Goal: Task Accomplishment & Management: Manage account settings

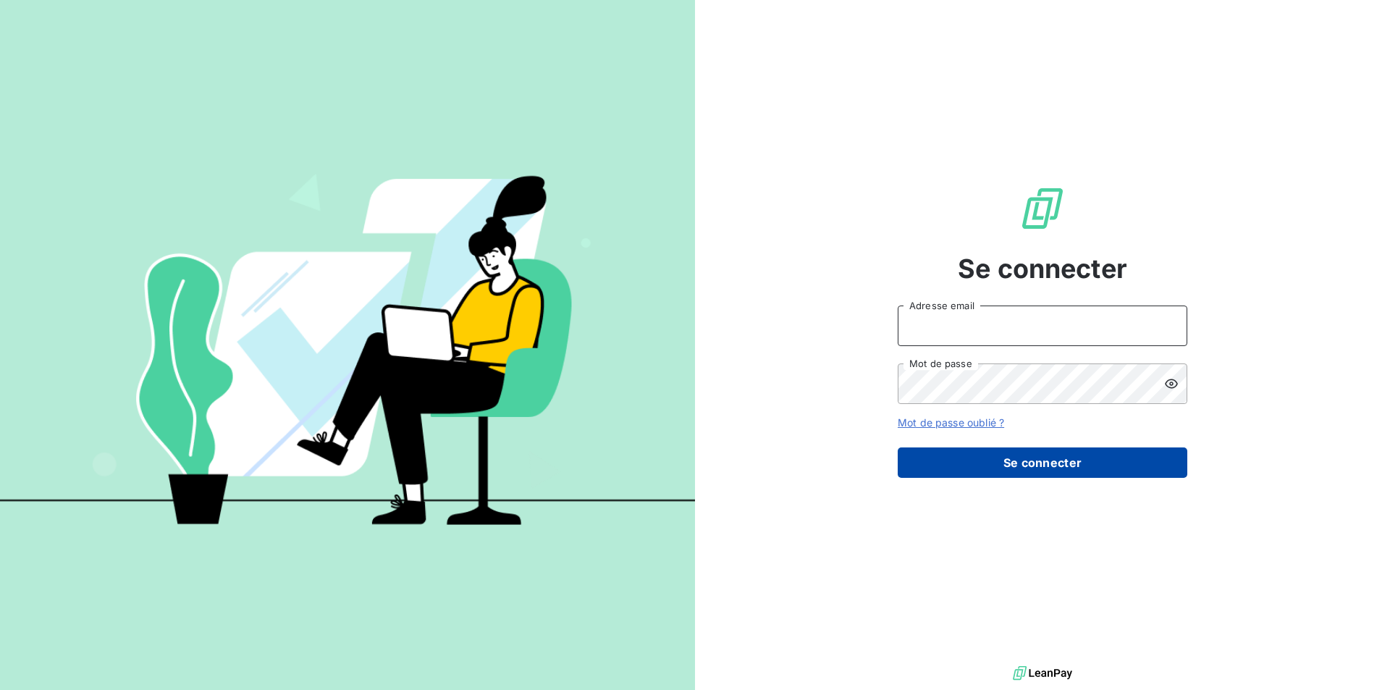
type input "[EMAIL_ADDRESS][DOMAIN_NAME]"
click at [1091, 465] on button "Se connecter" at bounding box center [1042, 462] width 290 height 30
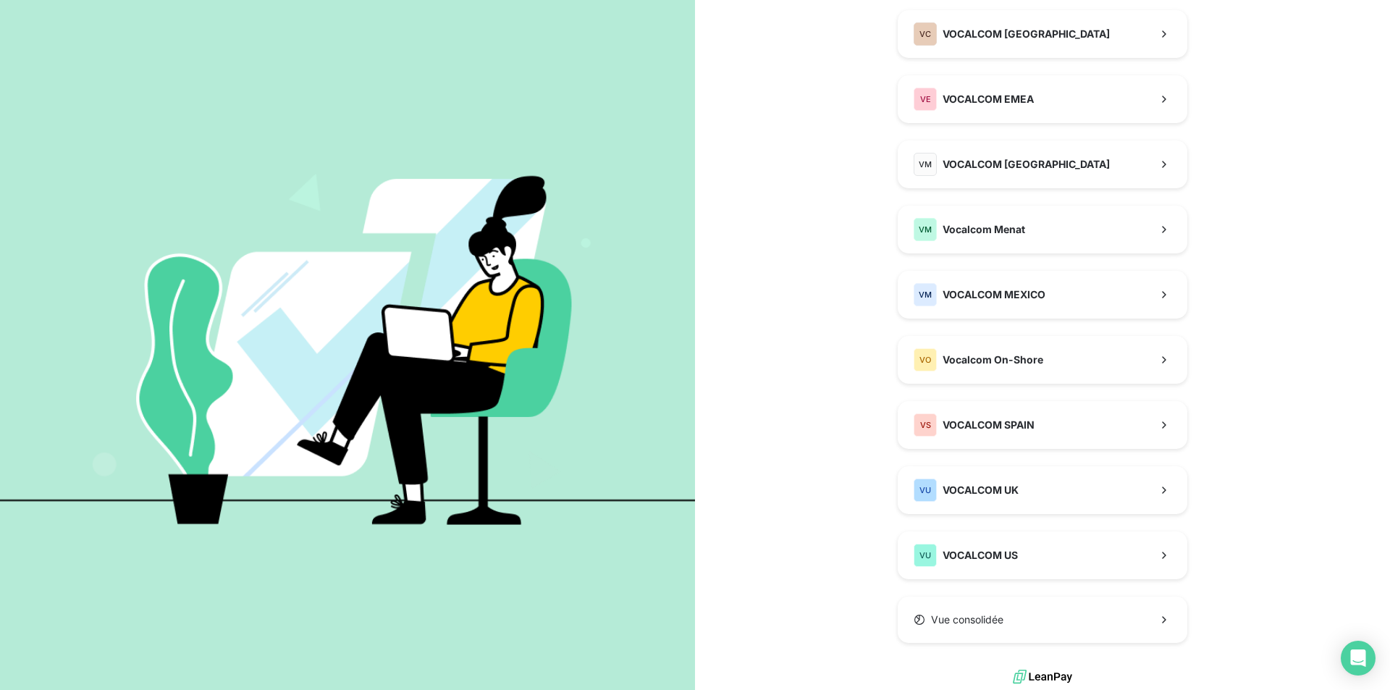
scroll to position [541, 0]
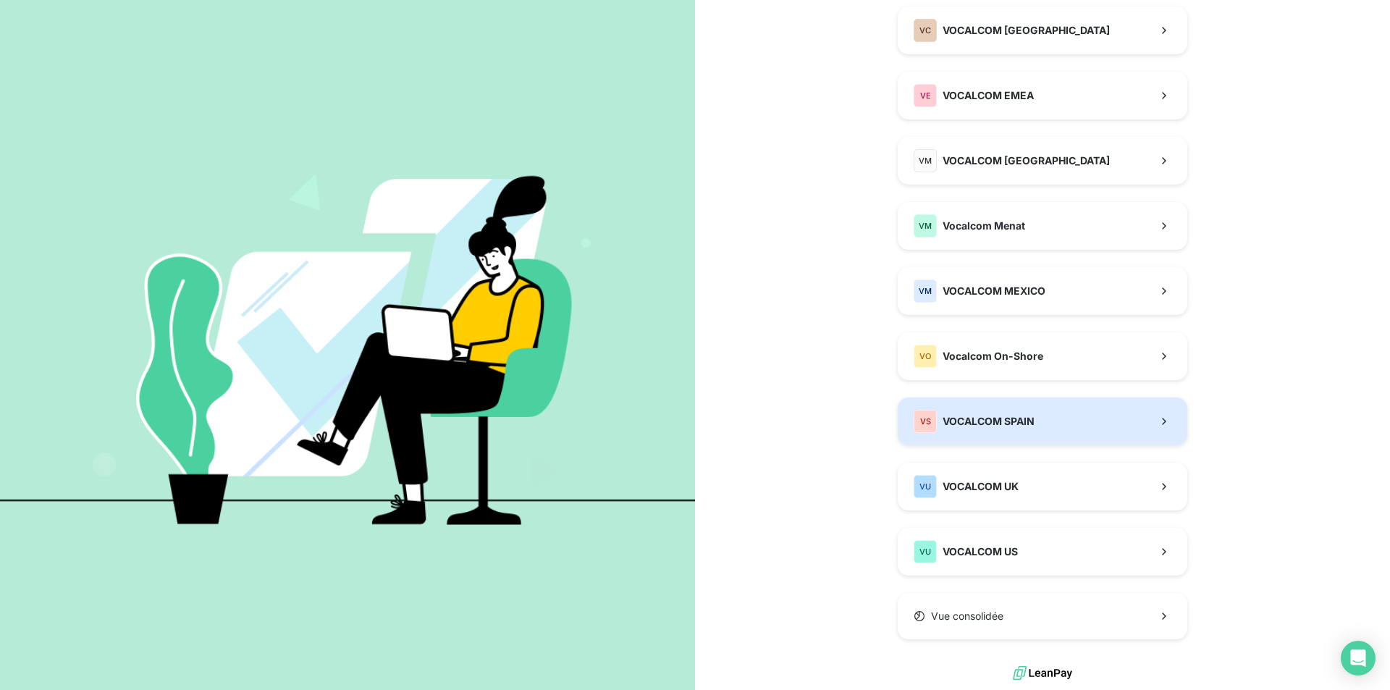
click at [994, 423] on span "VOCALCOM SPAIN" at bounding box center [988, 421] width 92 height 14
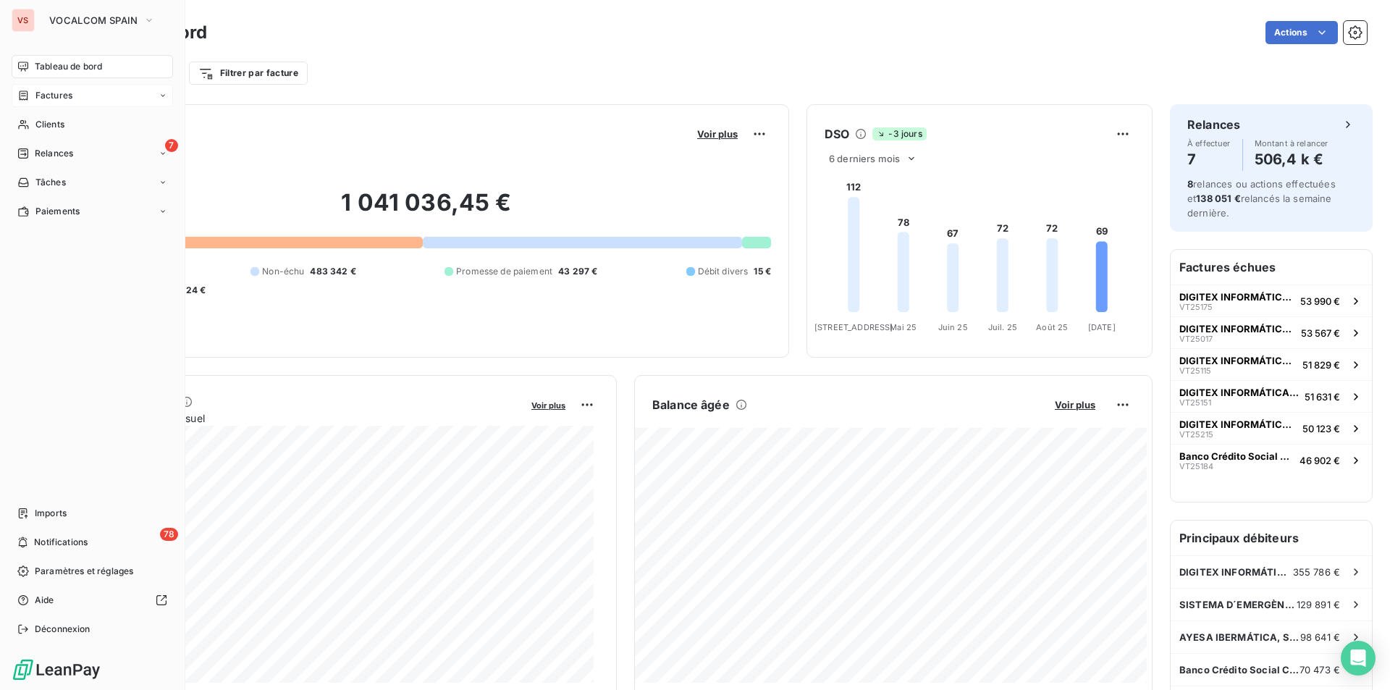
click at [42, 90] on span "Factures" at bounding box center [53, 95] width 37 height 13
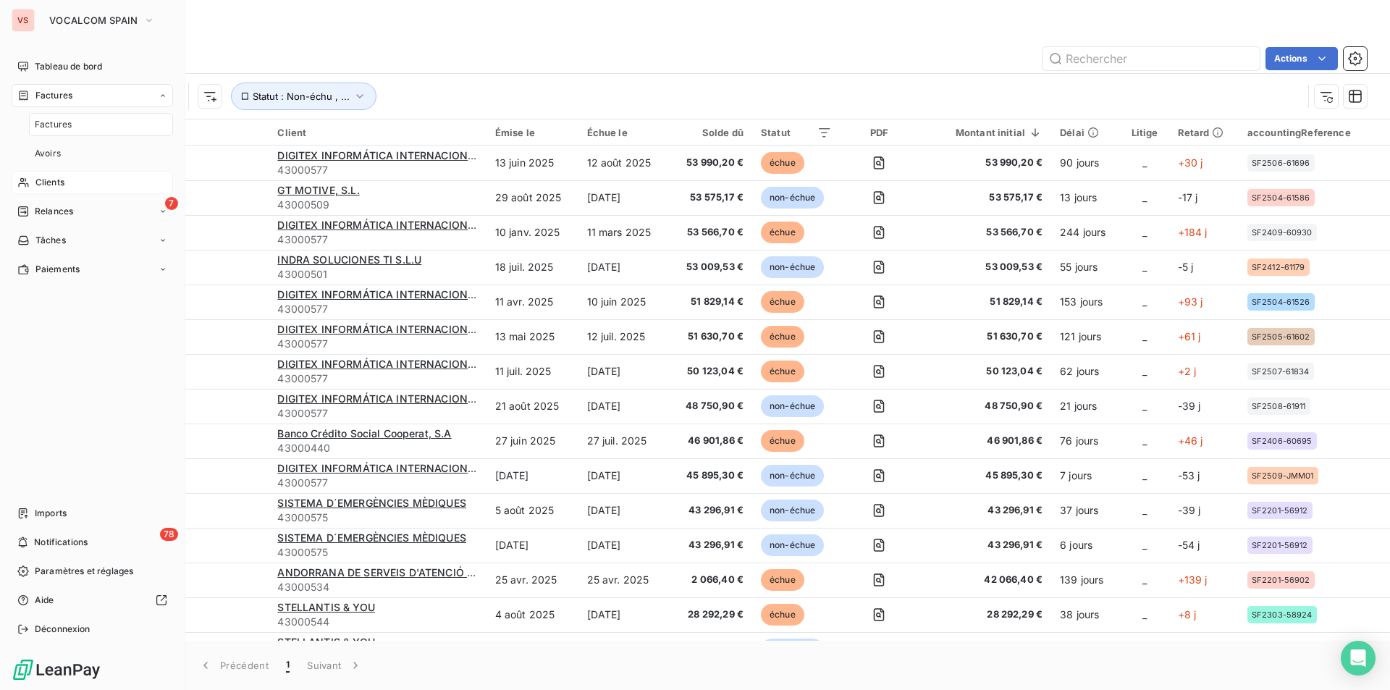
click at [63, 179] on span "Clients" at bounding box center [49, 182] width 29 height 13
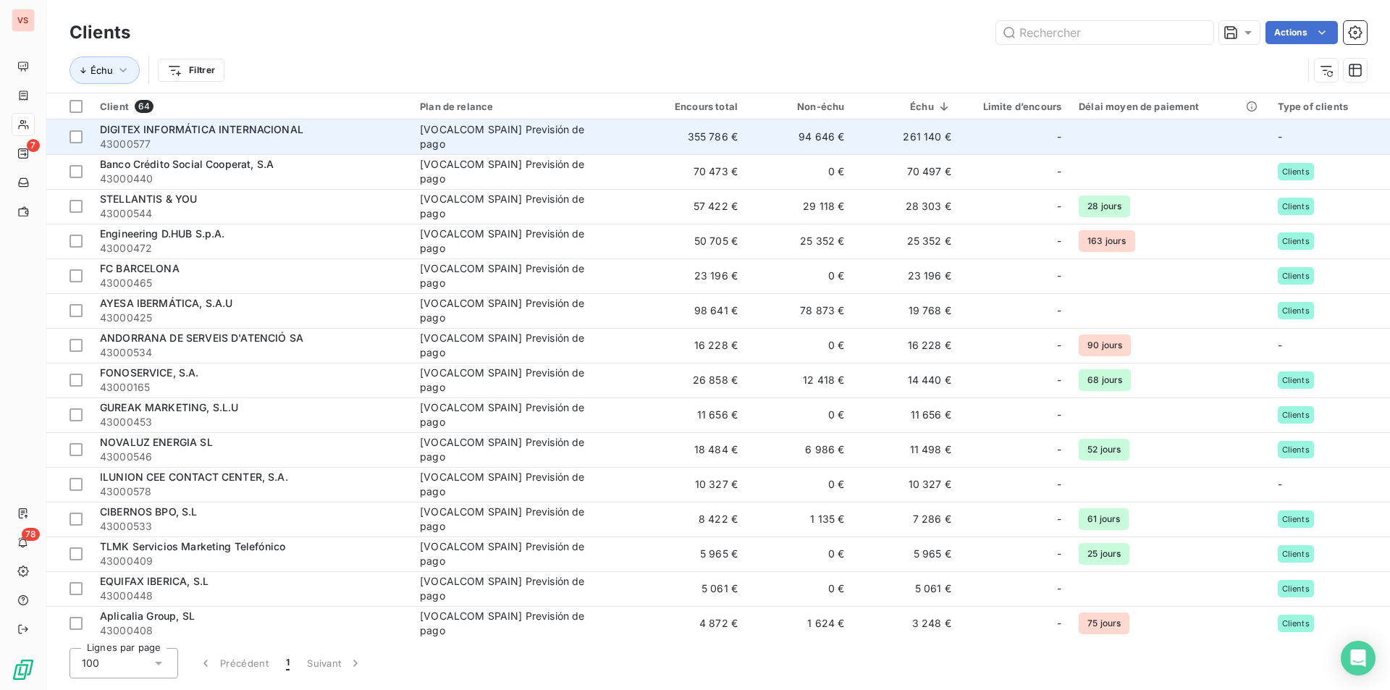
click at [250, 137] on span "43000577" at bounding box center [251, 144] width 303 height 14
